Goal: Task Accomplishment & Management: Manage account settings

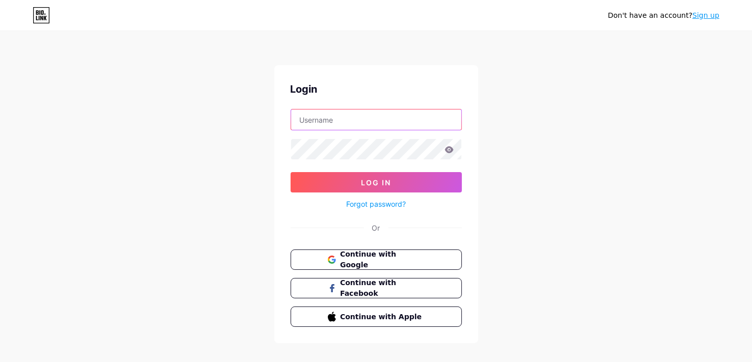
click at [357, 119] on input "text" at bounding box center [376, 120] width 170 height 20
click at [265, 213] on div "Don't have an account? Sign up Login Log In Forgot password? Or Continue with G…" at bounding box center [376, 188] width 752 height 376
click at [321, 256] on button "Continue with Google" at bounding box center [376, 260] width 174 height 21
click at [401, 99] on div "Login Log In Forgot password? Or Continue with Google Continue with Facebook Co…" at bounding box center [376, 204] width 204 height 278
click at [392, 115] on input "text" at bounding box center [376, 120] width 170 height 20
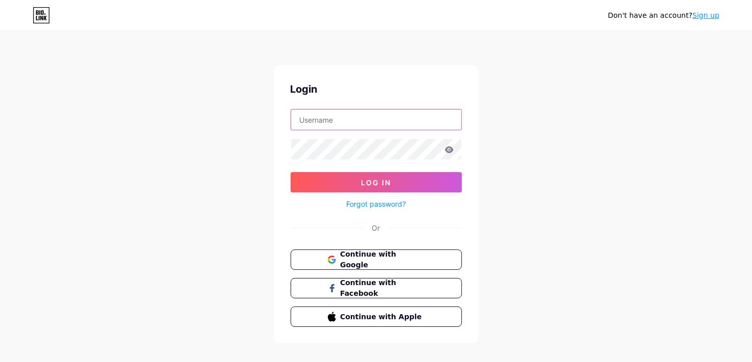
click at [393, 115] on input "text" at bounding box center [376, 120] width 170 height 20
type input "[EMAIL_ADDRESS][DOMAIN_NAME]"
click at [437, 124] on input "[EMAIL_ADDRESS][DOMAIN_NAME]" at bounding box center [376, 120] width 170 height 20
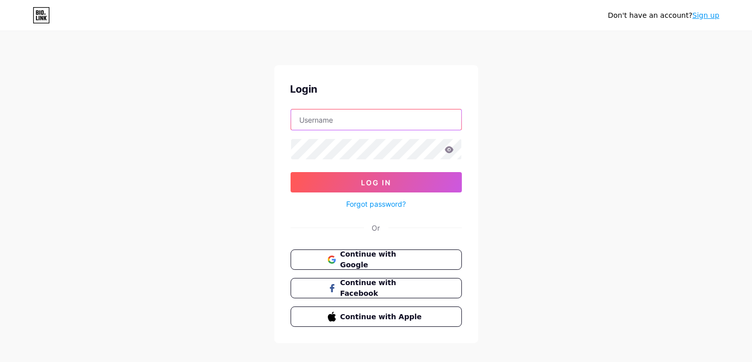
click at [424, 124] on input "text" at bounding box center [376, 120] width 170 height 20
type input "[EMAIL_ADDRESS][DOMAIN_NAME]"
click at [373, 259] on span "Continue with Google" at bounding box center [382, 260] width 85 height 22
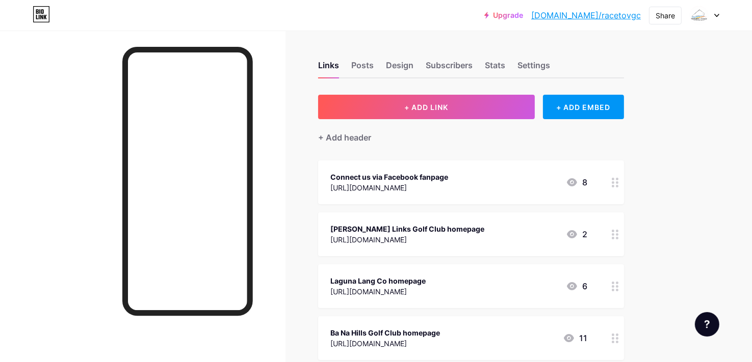
click at [713, 15] on div at bounding box center [705, 15] width 30 height 18
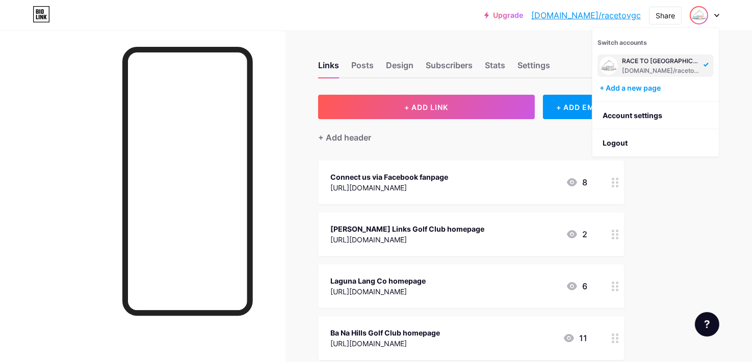
click at [713, 15] on div at bounding box center [705, 15] width 30 height 18
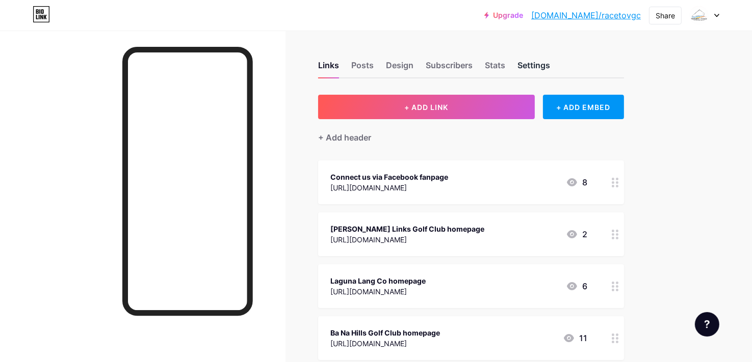
click at [526, 63] on div "Settings" at bounding box center [533, 68] width 33 height 18
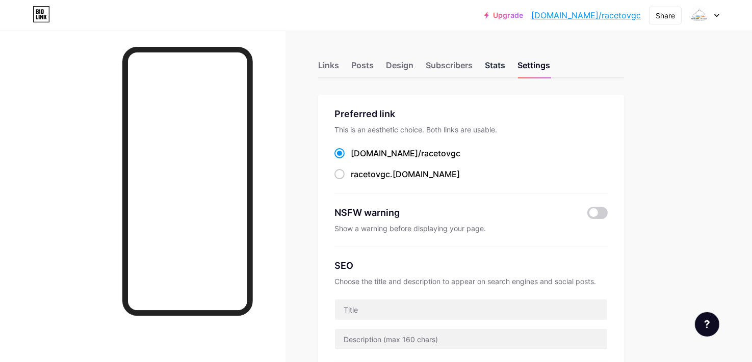
click at [489, 64] on div "Stats" at bounding box center [495, 68] width 20 height 18
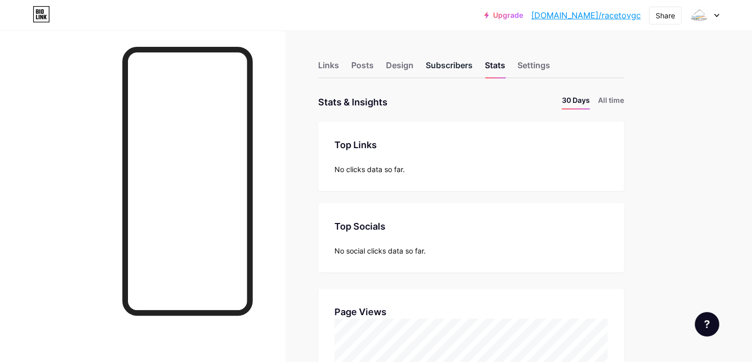
scroll to position [362, 752]
click at [454, 65] on div "Subscribers" at bounding box center [449, 68] width 47 height 18
click at [394, 68] on div "Design" at bounding box center [400, 68] width 28 height 18
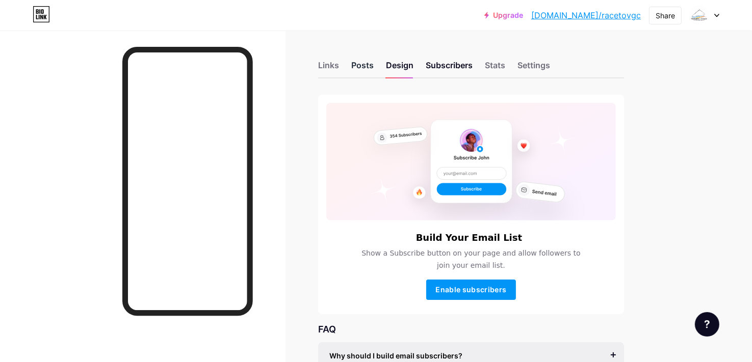
click at [356, 66] on div "Posts" at bounding box center [362, 68] width 22 height 18
click at [332, 65] on div "Links" at bounding box center [328, 68] width 21 height 18
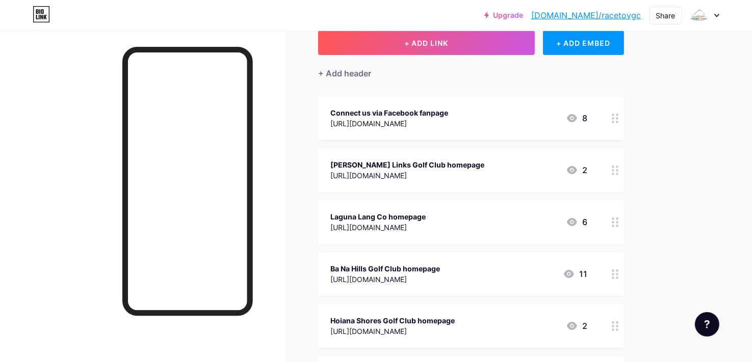
scroll to position [68, 0]
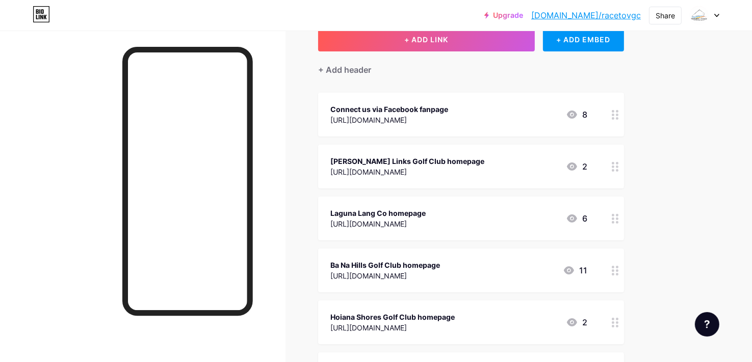
click at [715, 14] on icon at bounding box center [716, 16] width 5 height 4
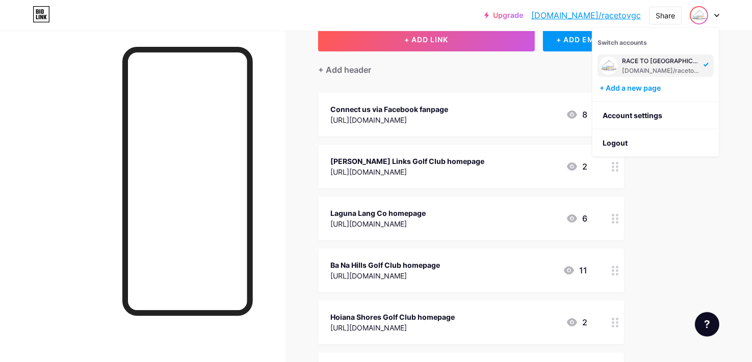
click at [715, 14] on icon at bounding box center [716, 16] width 5 height 4
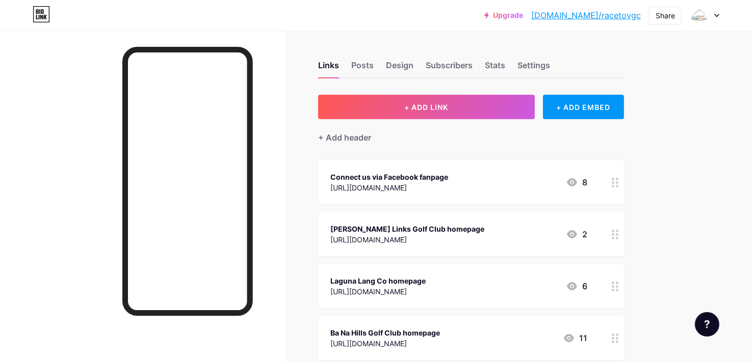
click at [718, 13] on div at bounding box center [705, 15] width 30 height 18
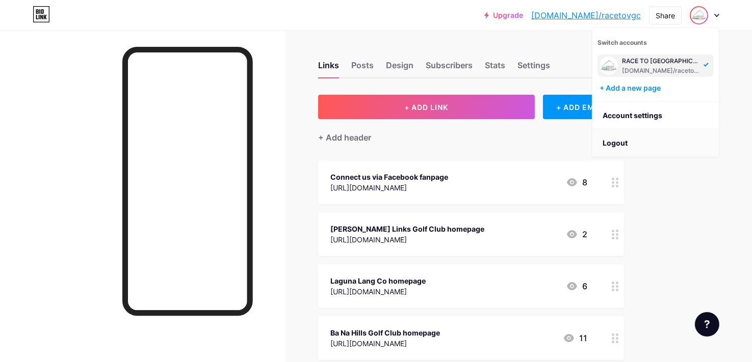
click at [650, 145] on li "Logout" at bounding box center [655, 143] width 126 height 28
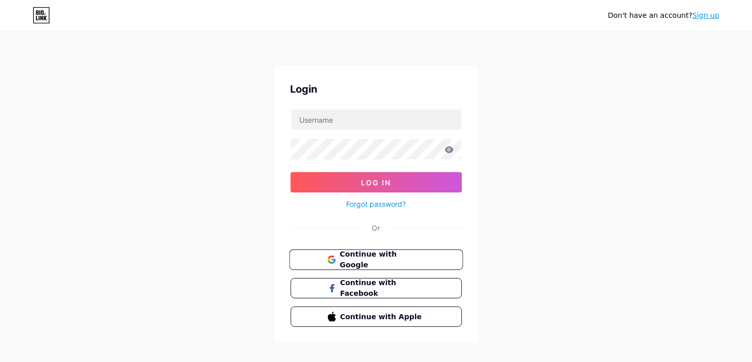
click at [369, 258] on span "Continue with Google" at bounding box center [382, 260] width 85 height 22
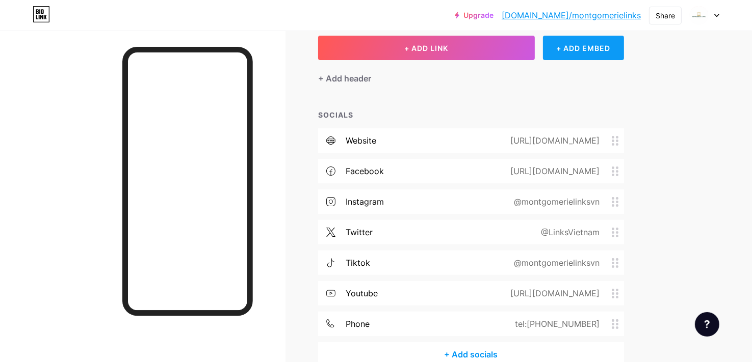
scroll to position [102, 0]
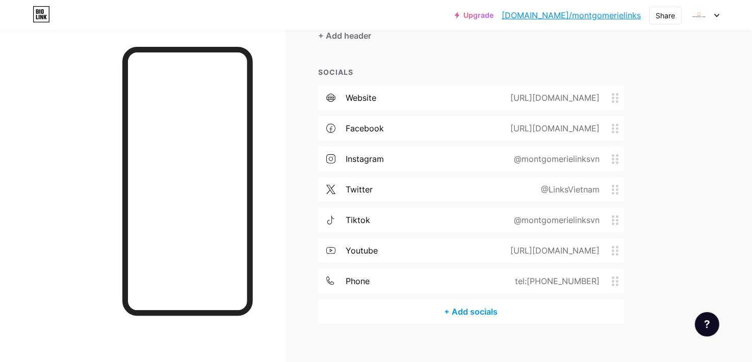
click at [613, 224] on circle at bounding box center [613, 224] width 3 height 3
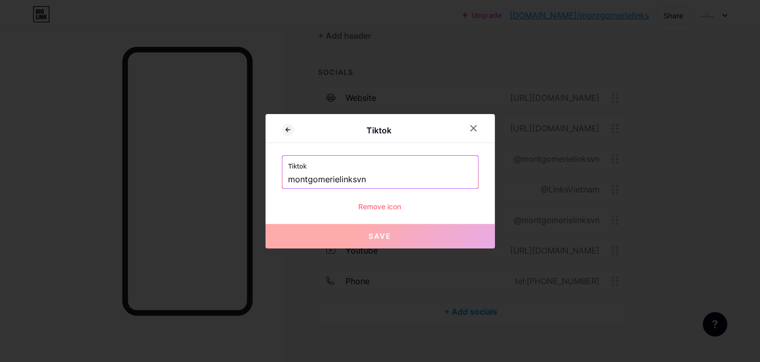
click at [391, 205] on div "Remove icon" at bounding box center [380, 206] width 197 height 11
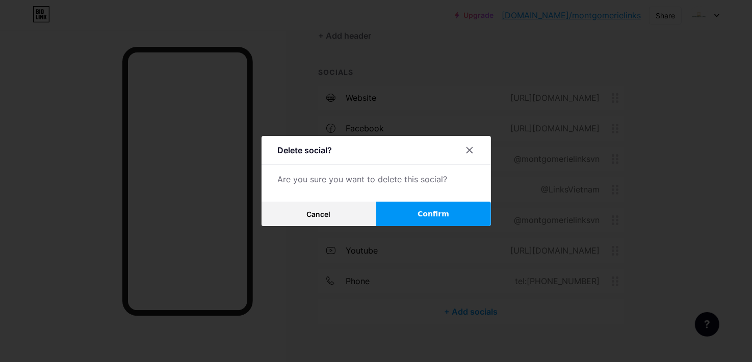
click at [413, 214] on button "Confirm" at bounding box center [433, 214] width 115 height 24
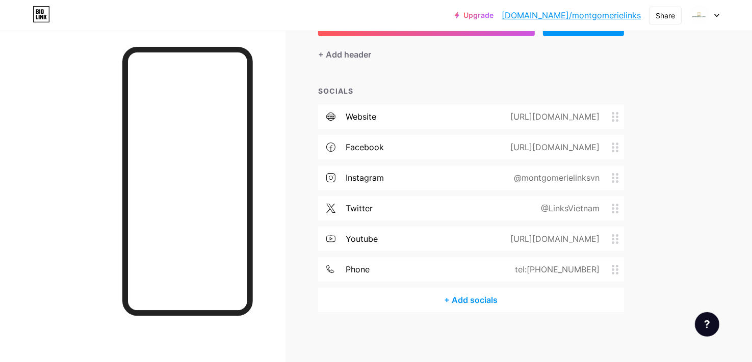
click at [613, 205] on icon at bounding box center [615, 209] width 7 height 10
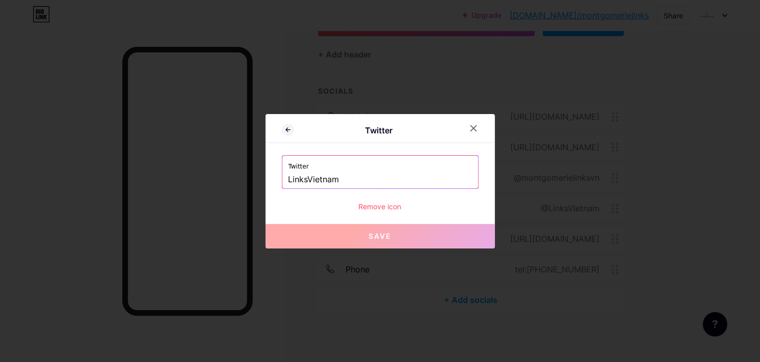
click at [400, 205] on div "Remove icon" at bounding box center [380, 206] width 197 height 11
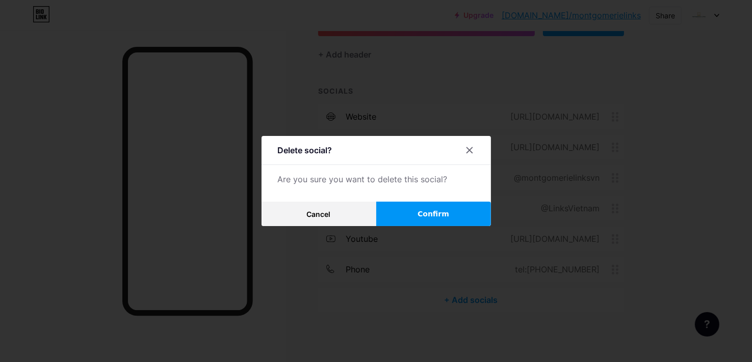
click at [399, 207] on button "Confirm" at bounding box center [433, 214] width 115 height 24
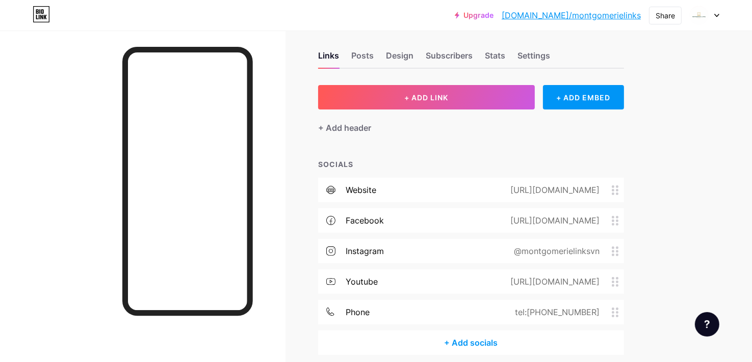
scroll to position [0, 0]
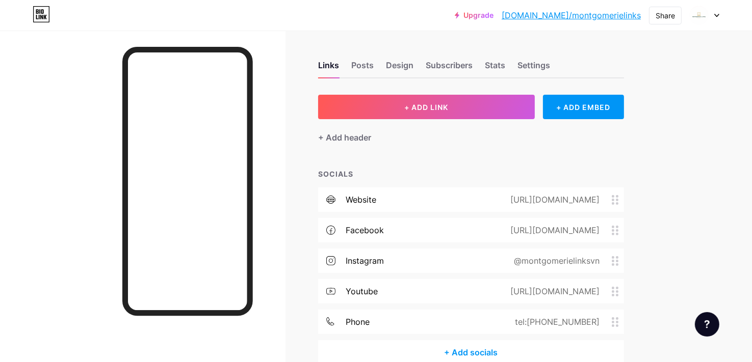
click at [607, 16] on link "bio.link/montgomerielinks" at bounding box center [571, 15] width 139 height 12
click at [675, 15] on div "Share" at bounding box center [665, 16] width 33 height 18
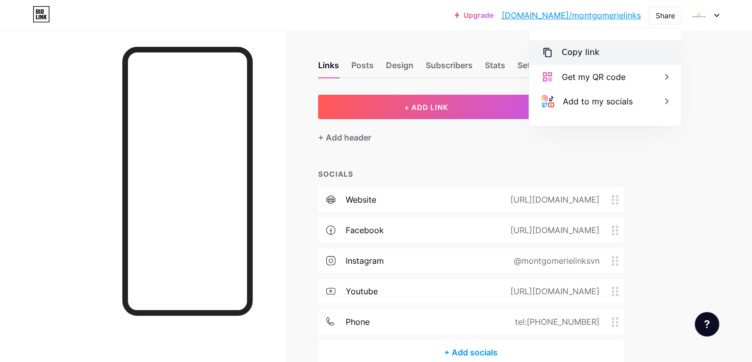
click at [638, 46] on div "Copy link" at bounding box center [605, 52] width 152 height 24
click at [719, 146] on div "Upgrade bio.link/montgo... bio.link/montgomerielinks Share Copy link https://bi…" at bounding box center [376, 208] width 752 height 416
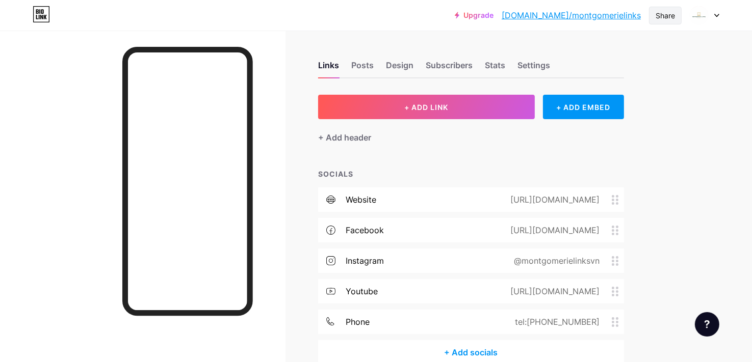
click at [657, 15] on div "Share" at bounding box center [665, 15] width 19 height 11
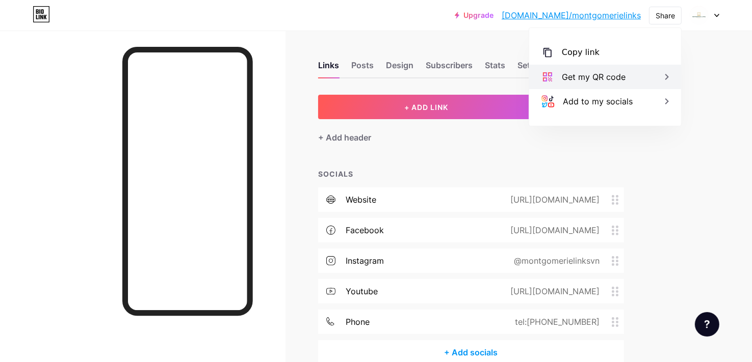
click at [595, 74] on div "Get my QR code" at bounding box center [594, 77] width 64 height 12
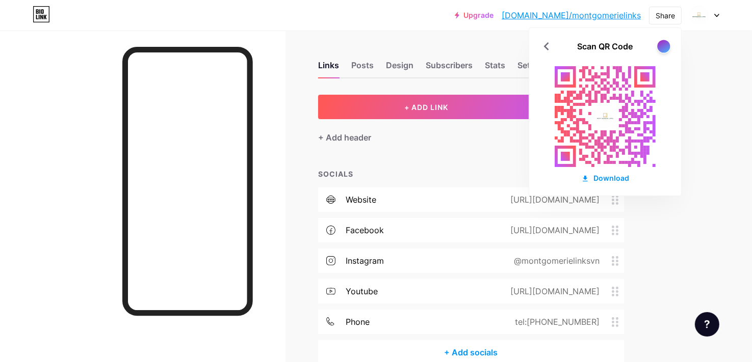
click at [664, 46] on div at bounding box center [663, 46] width 13 height 13
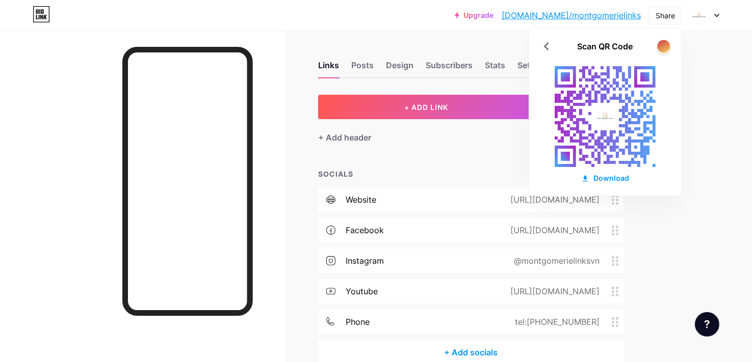
click at [664, 46] on div at bounding box center [663, 46] width 13 height 13
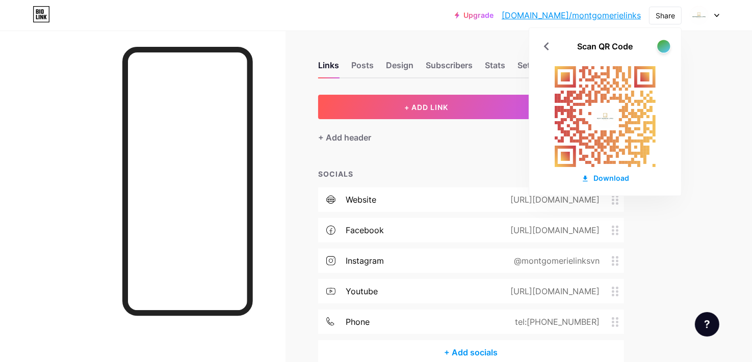
click at [664, 46] on div at bounding box center [663, 46] width 13 height 13
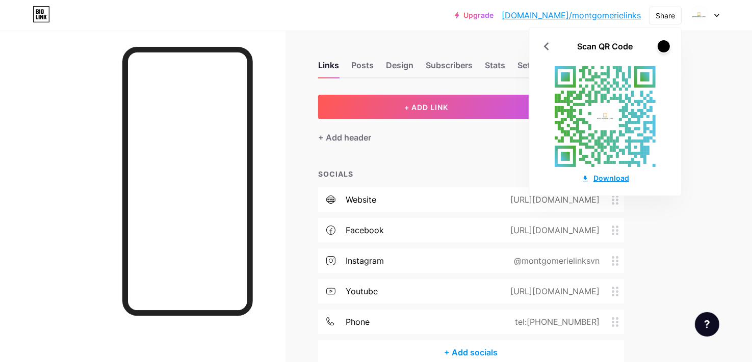
click at [622, 174] on div "Download" at bounding box center [605, 178] width 48 height 11
click at [646, 228] on div "Links Posts Design Subscribers Stats Settings + ADD LINK + ADD EMBED + Add head…" at bounding box center [333, 223] width 667 height 385
